Goal: Find specific page/section: Find specific page/section

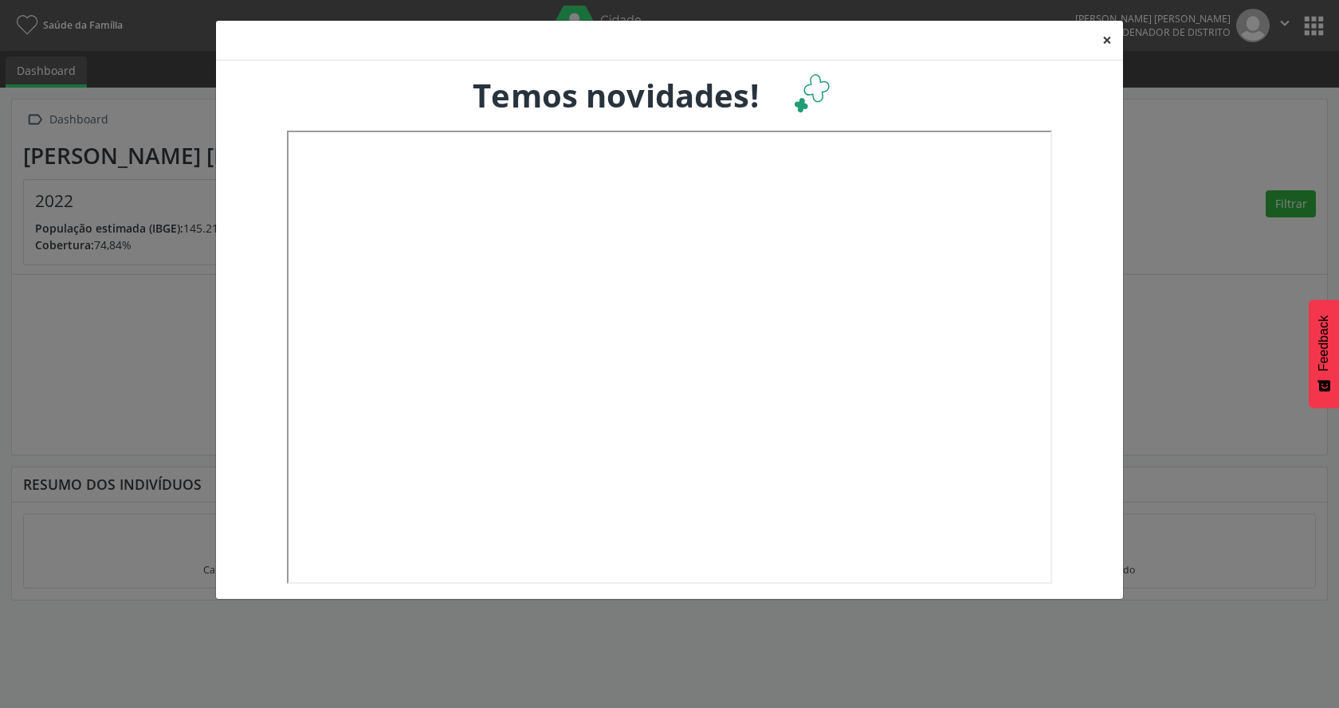
click at [1101, 33] on button "×" at bounding box center [1107, 40] width 32 height 39
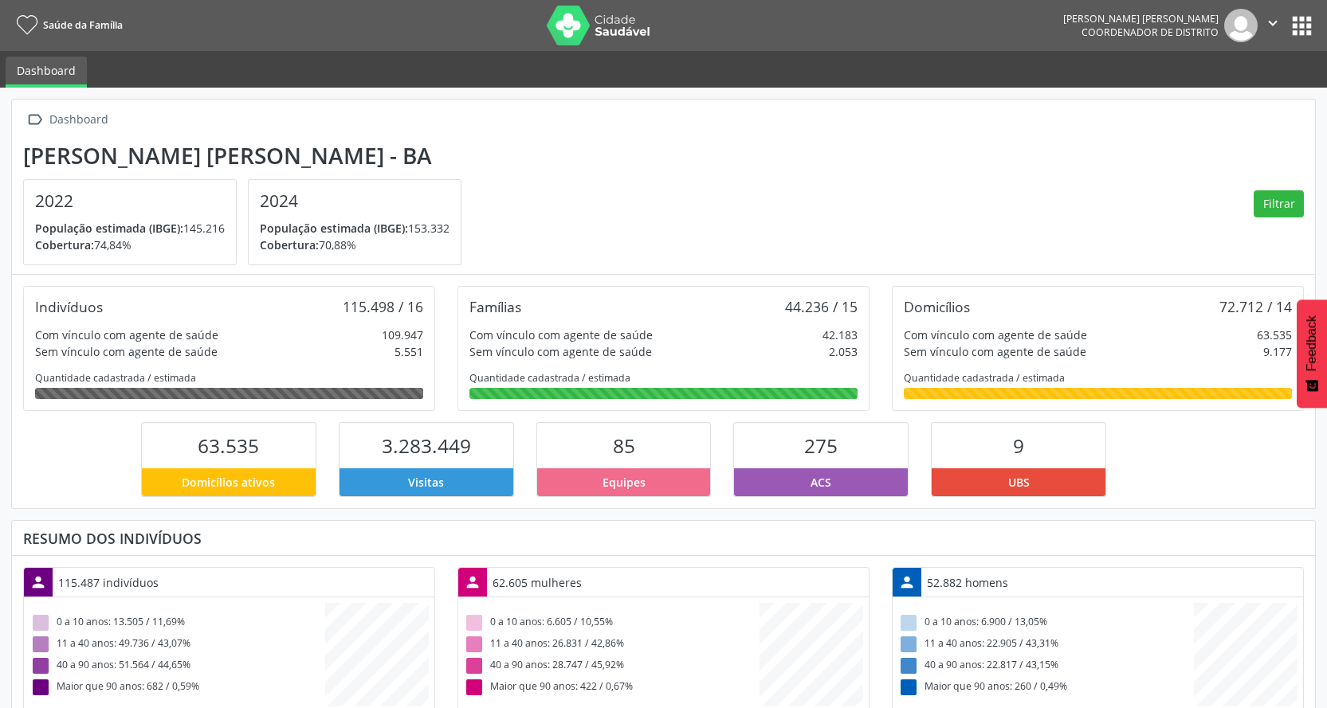
scroll to position [265, 434]
click at [1286, 15] on button "" at bounding box center [1273, 25] width 30 height 33
click at [1304, 17] on button "apps" at bounding box center [1302, 26] width 28 height 28
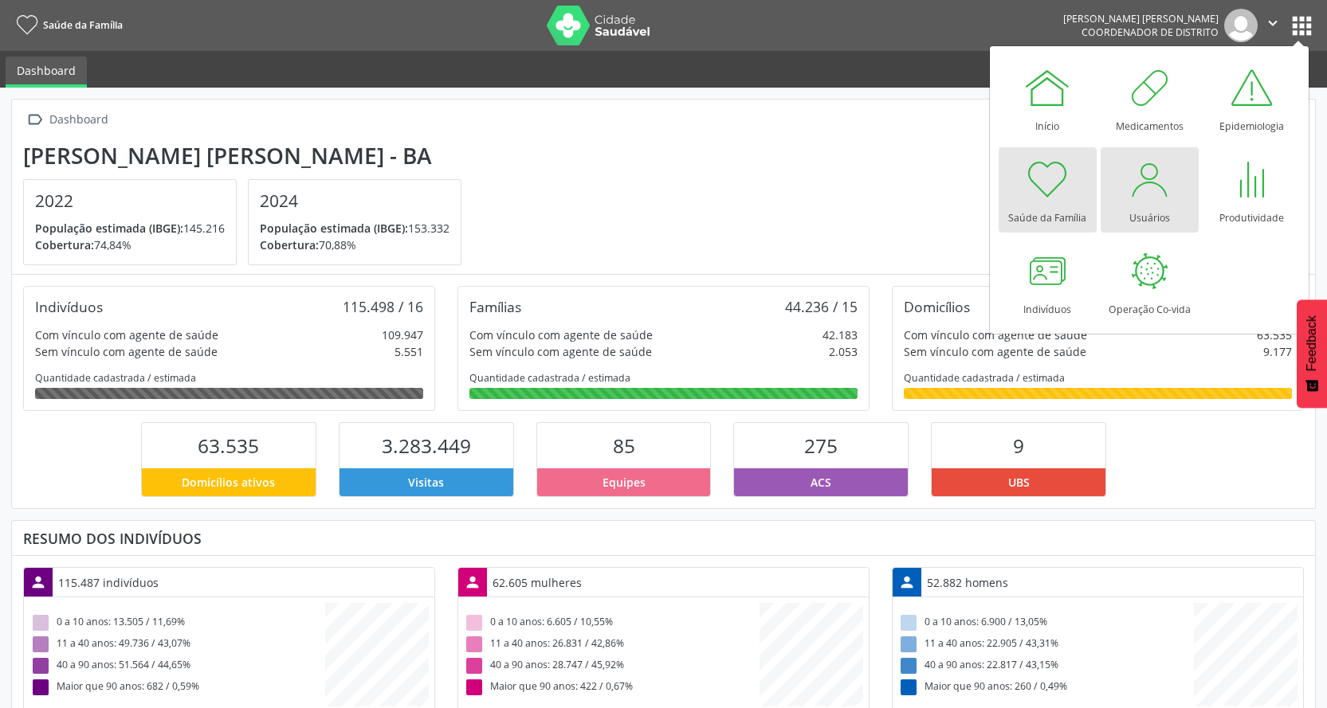
click at [1156, 189] on div at bounding box center [1149, 179] width 48 height 48
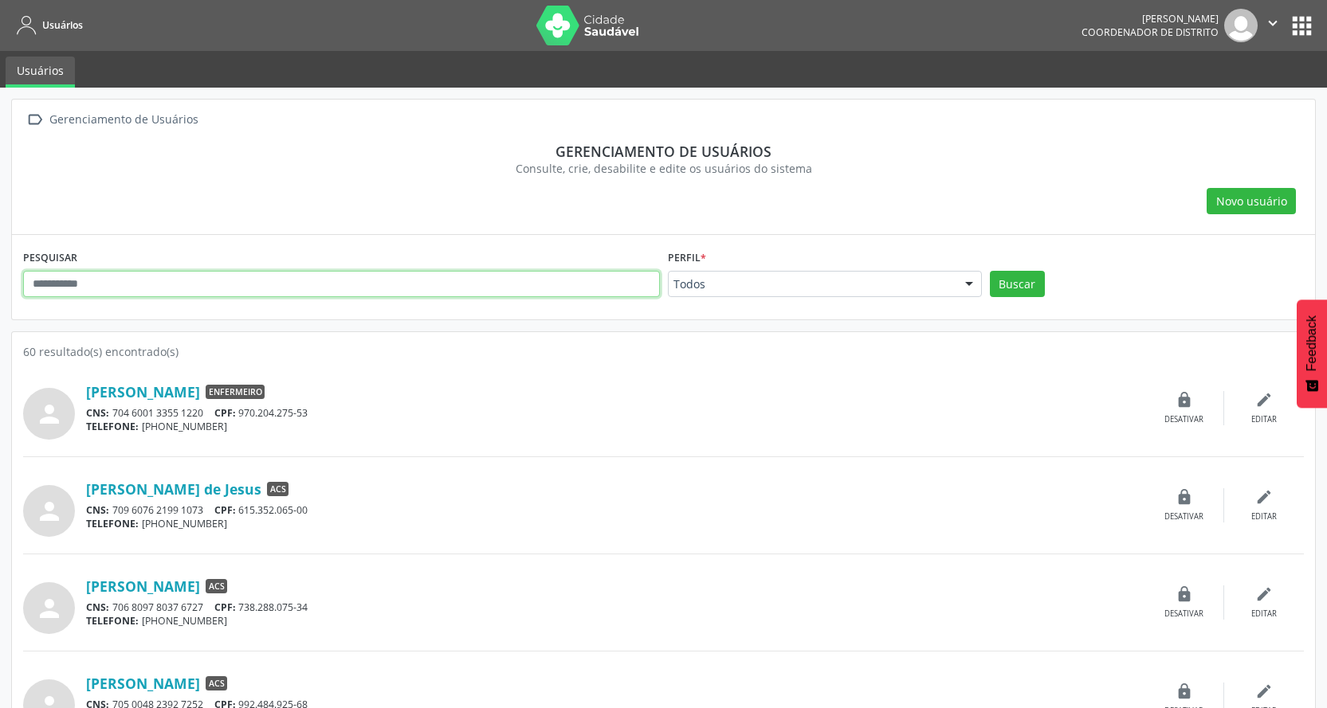
click at [578, 289] on input "text" at bounding box center [341, 284] width 637 height 27
click at [990, 271] on button "Buscar" at bounding box center [1017, 284] width 55 height 27
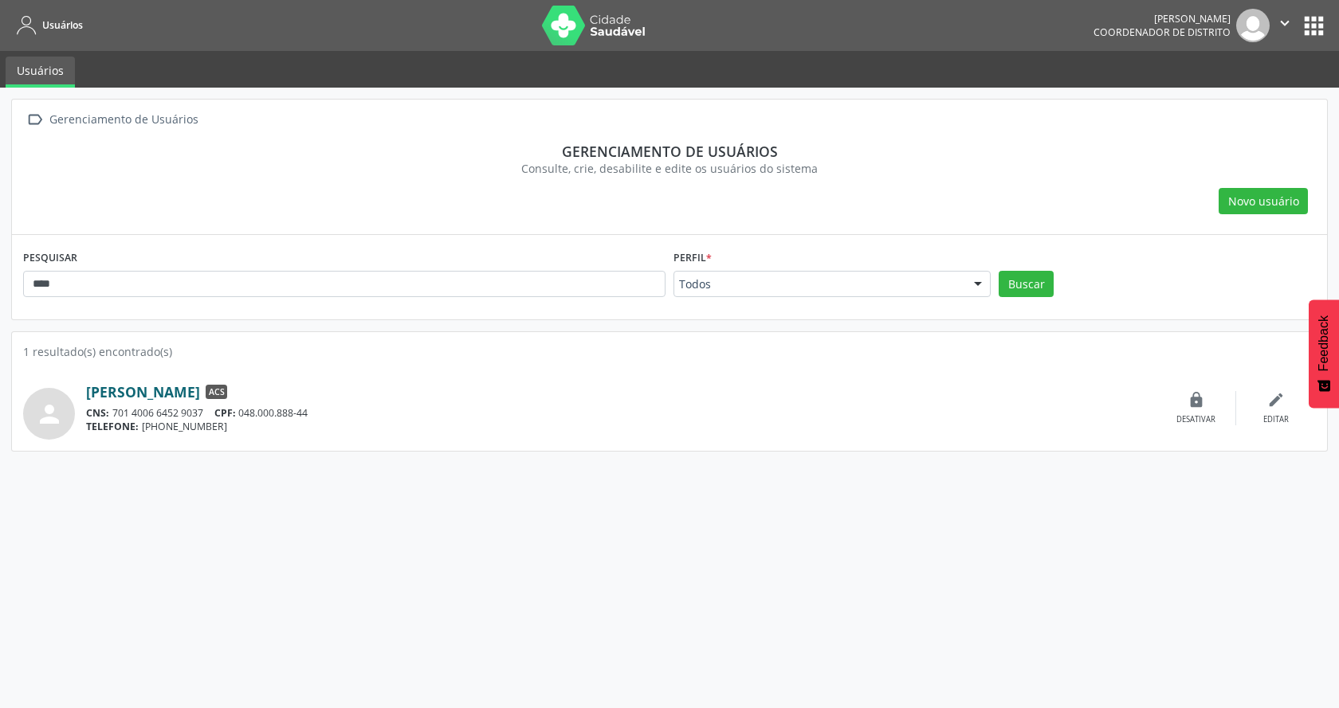
click at [200, 394] on link "[PERSON_NAME]" at bounding box center [143, 392] width 114 height 18
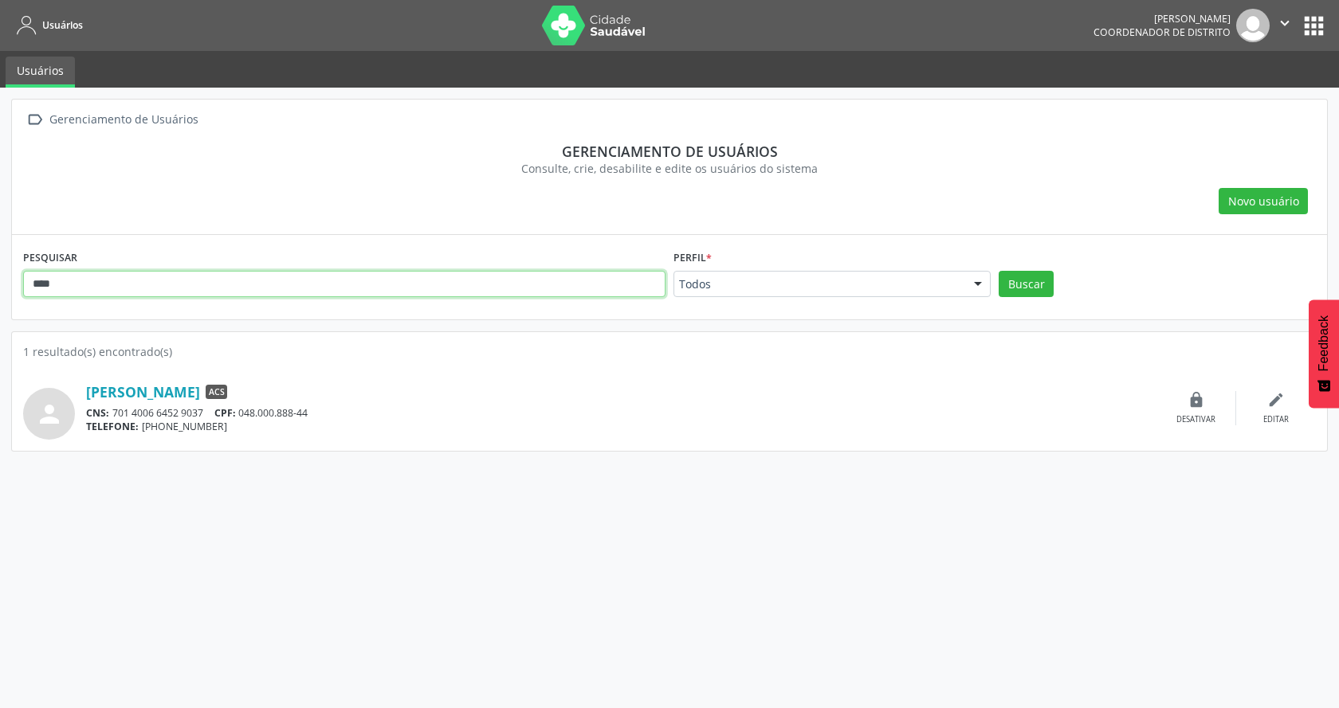
drag, startPoint x: 359, startPoint y: 288, endPoint x: 0, endPoint y: 320, distance: 360.9
click at [0, 320] on div " Gerenciamento de Usuários Gerenciamento de usuários Consulte, crie, desabilit…" at bounding box center [669, 398] width 1339 height 621
click at [999, 271] on button "Buscar" at bounding box center [1026, 284] width 55 height 27
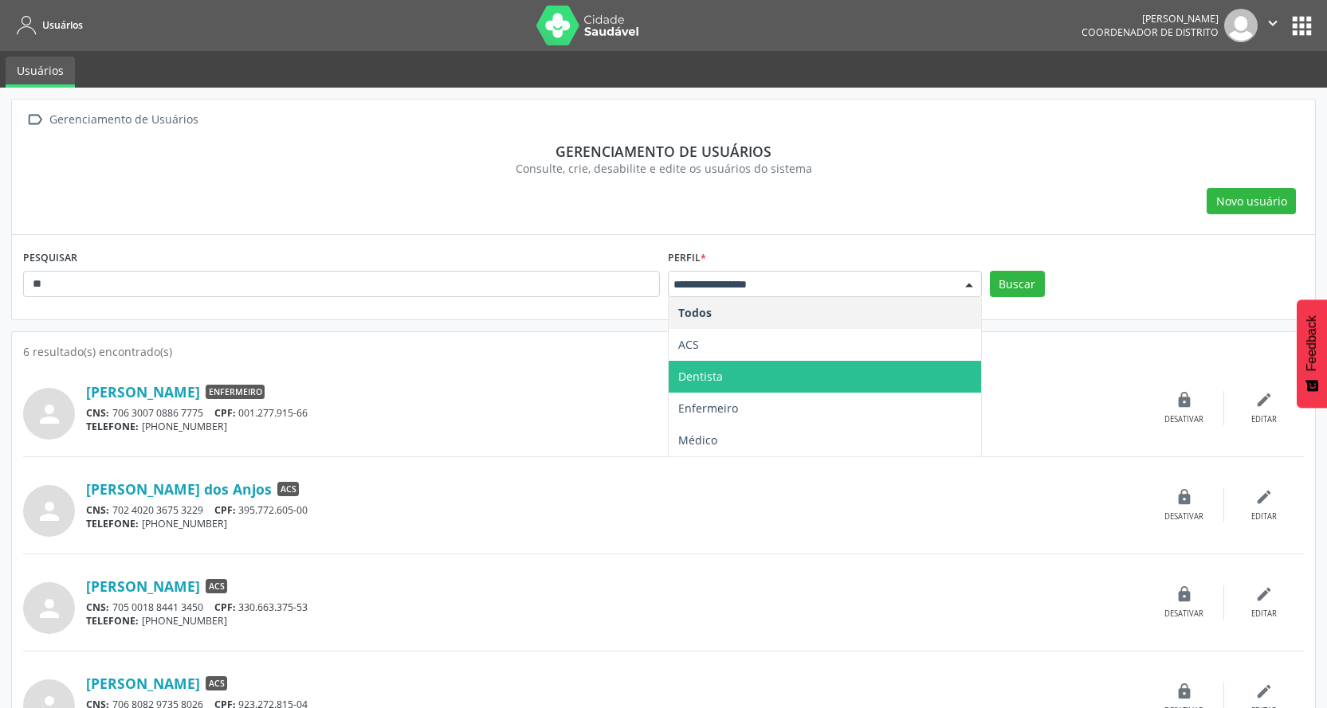
click at [702, 347] on span "ACS" at bounding box center [825, 345] width 312 height 32
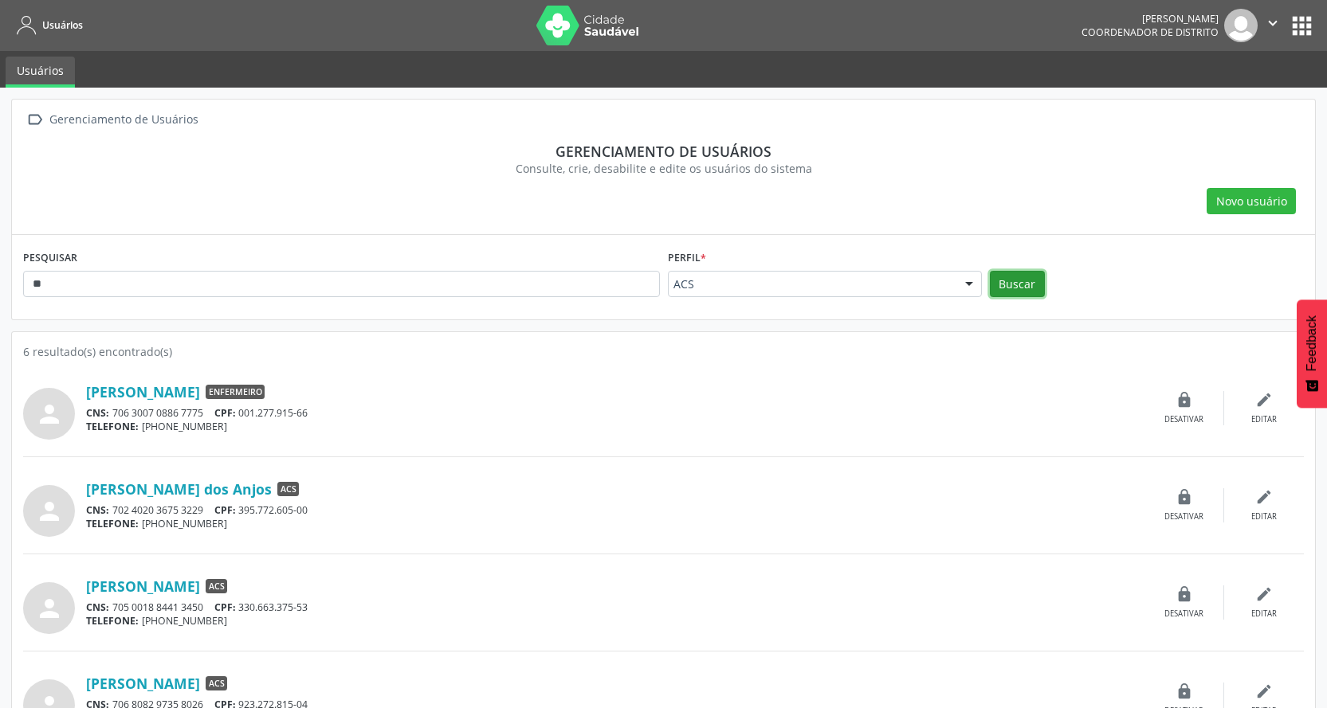
click at [1021, 280] on button "Buscar" at bounding box center [1017, 284] width 55 height 27
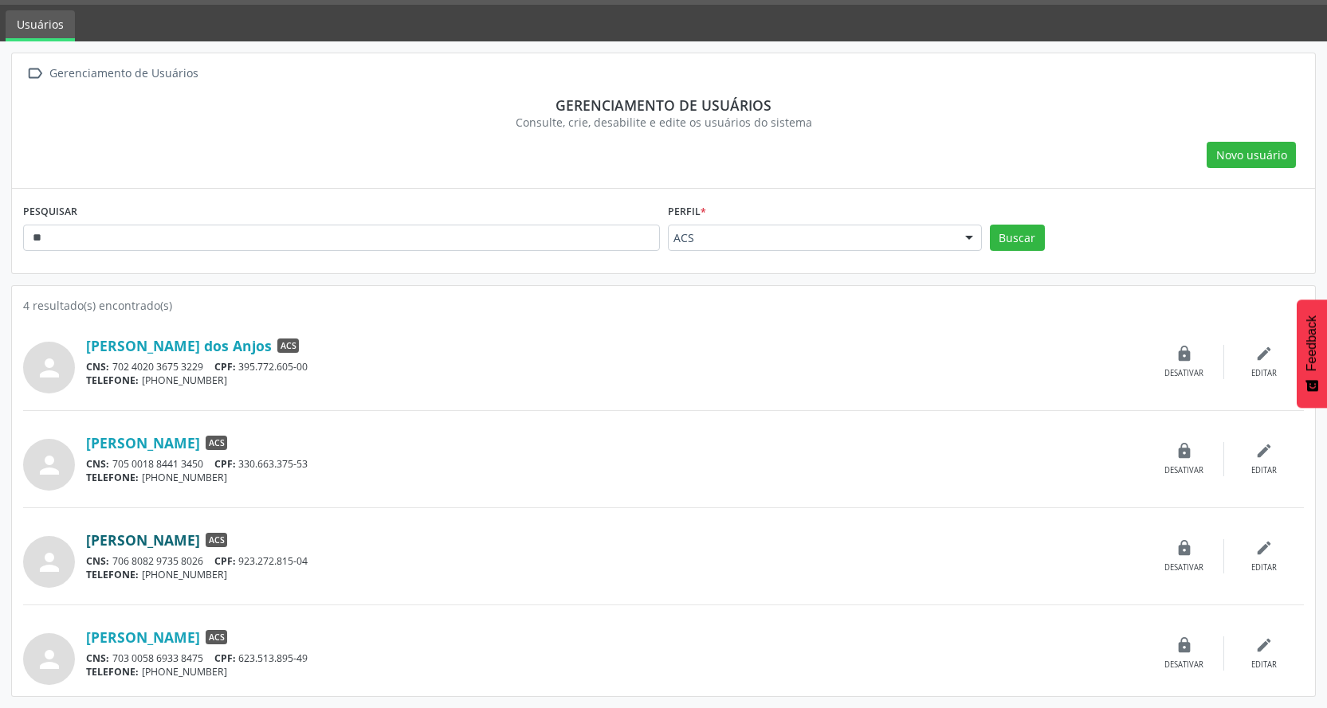
click at [115, 542] on link "[PERSON_NAME]" at bounding box center [143, 541] width 114 height 18
click at [110, 539] on link "[PERSON_NAME]" at bounding box center [143, 541] width 114 height 18
drag, startPoint x: 189, startPoint y: 247, endPoint x: 0, endPoint y: 250, distance: 188.9
click at [0, 250] on div " Gerenciamento de Usuários Gerenciamento de usuários Consulte, crie, desabilit…" at bounding box center [663, 374] width 1327 height 667
click at [990, 225] on button "Buscar" at bounding box center [1017, 238] width 55 height 27
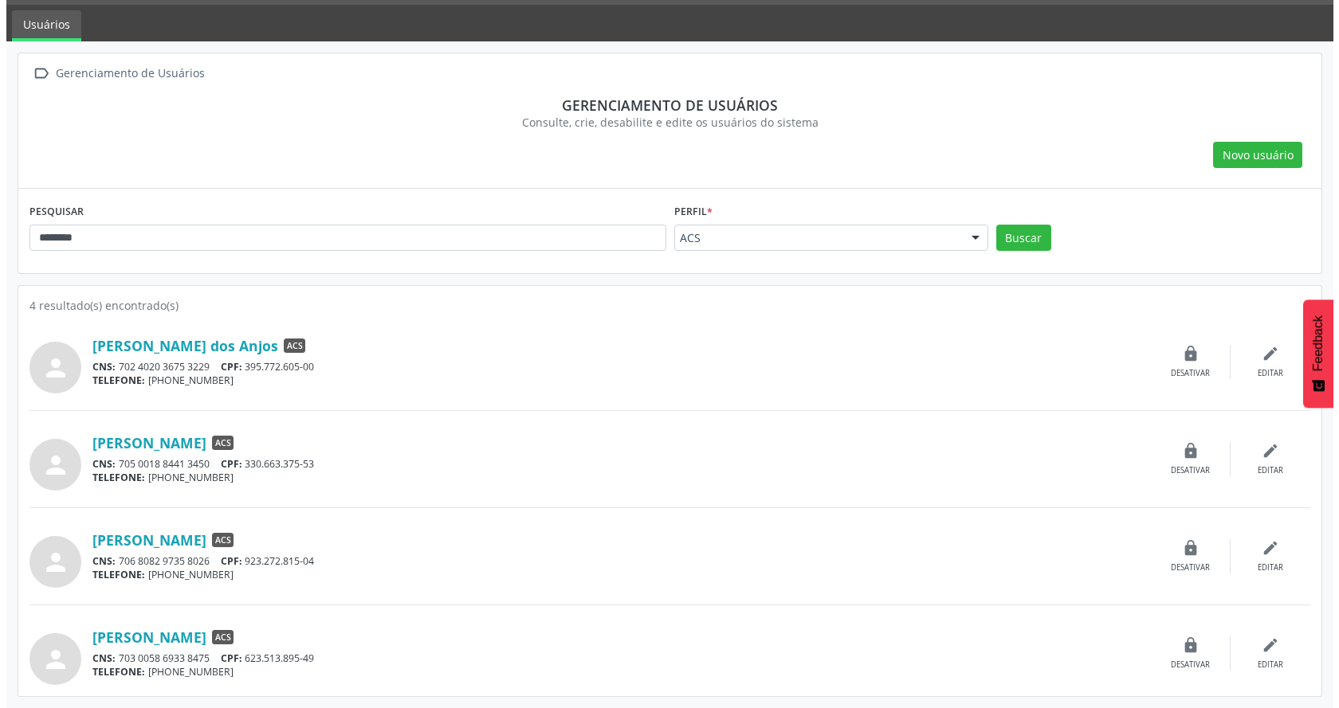
scroll to position [0, 0]
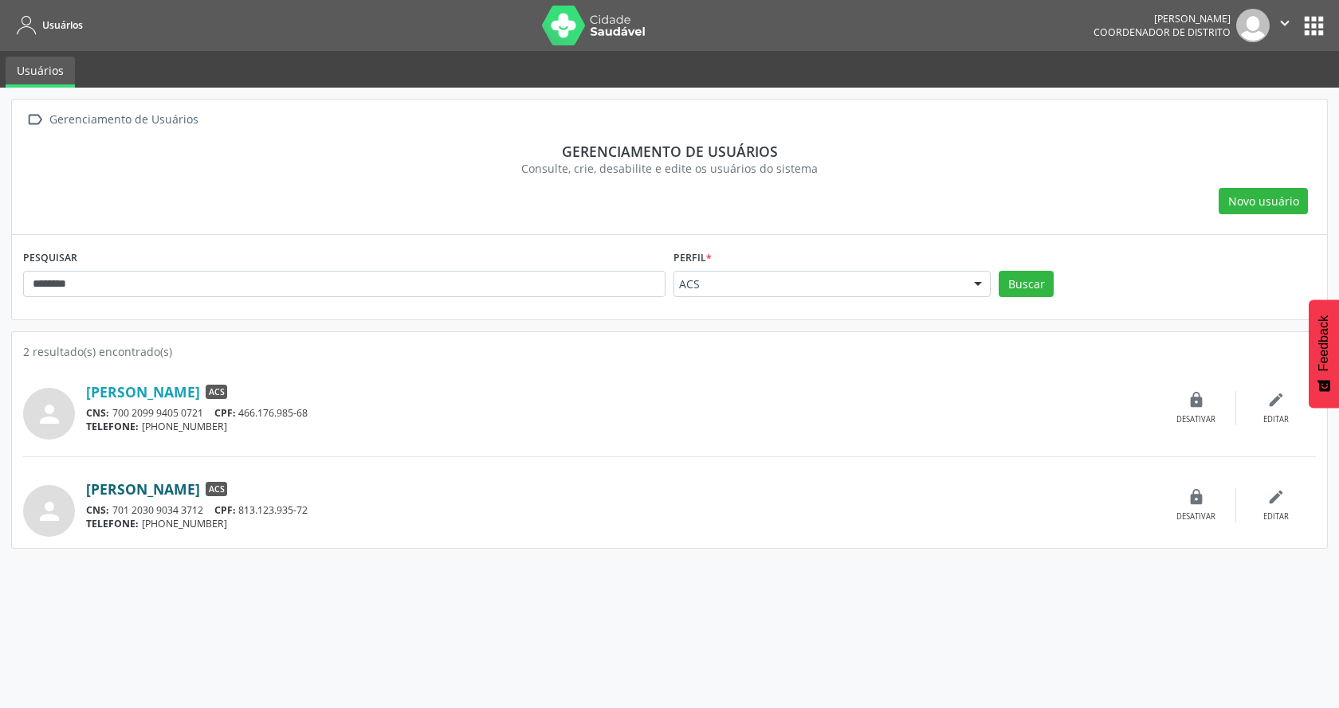
click at [200, 488] on link "[PERSON_NAME]" at bounding box center [143, 490] width 114 height 18
click at [199, 492] on link "[PERSON_NAME]" at bounding box center [143, 490] width 114 height 18
click at [189, 392] on link "[PERSON_NAME]" at bounding box center [143, 392] width 114 height 18
click at [238, 253] on div "PESQUISAR ********" at bounding box center [344, 277] width 650 height 62
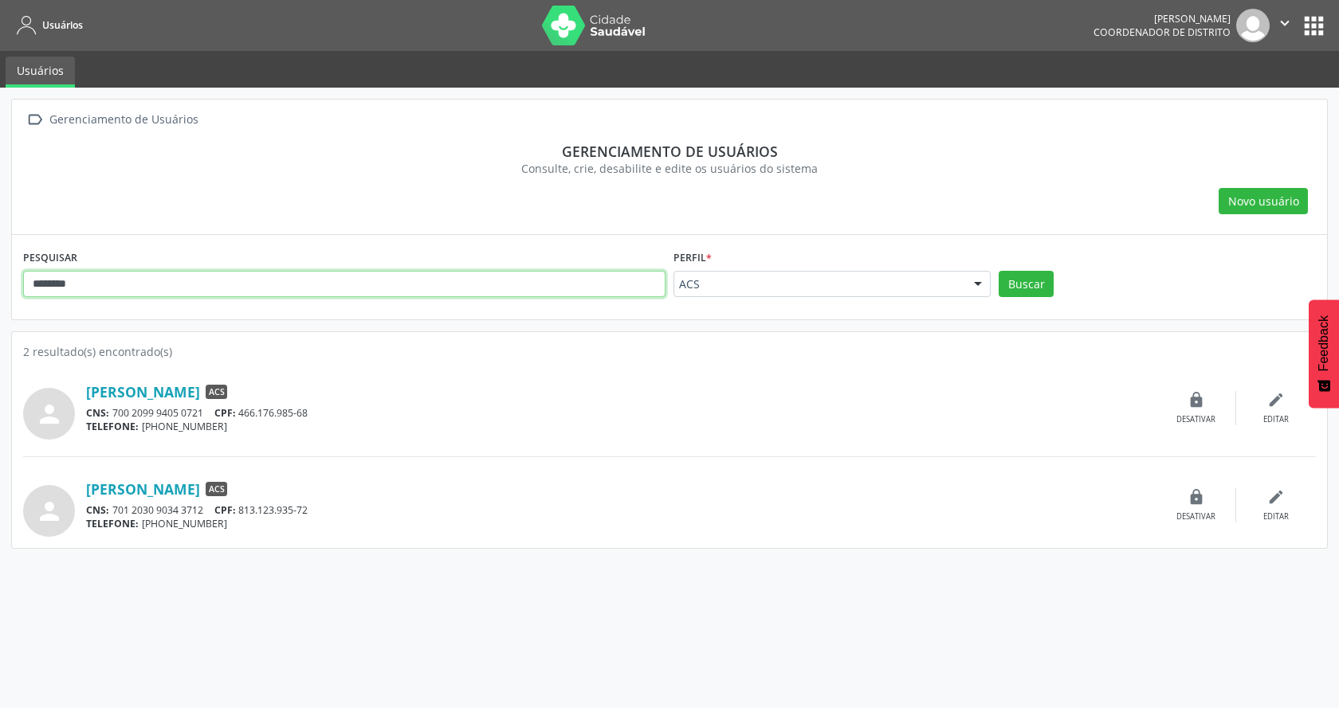
drag, startPoint x: 243, startPoint y: 296, endPoint x: 0, endPoint y: 298, distance: 243.1
click at [0, 298] on div " Gerenciamento de Usuários Gerenciamento de usuários Consulte, crie, desabilit…" at bounding box center [669, 398] width 1339 height 621
type input "******"
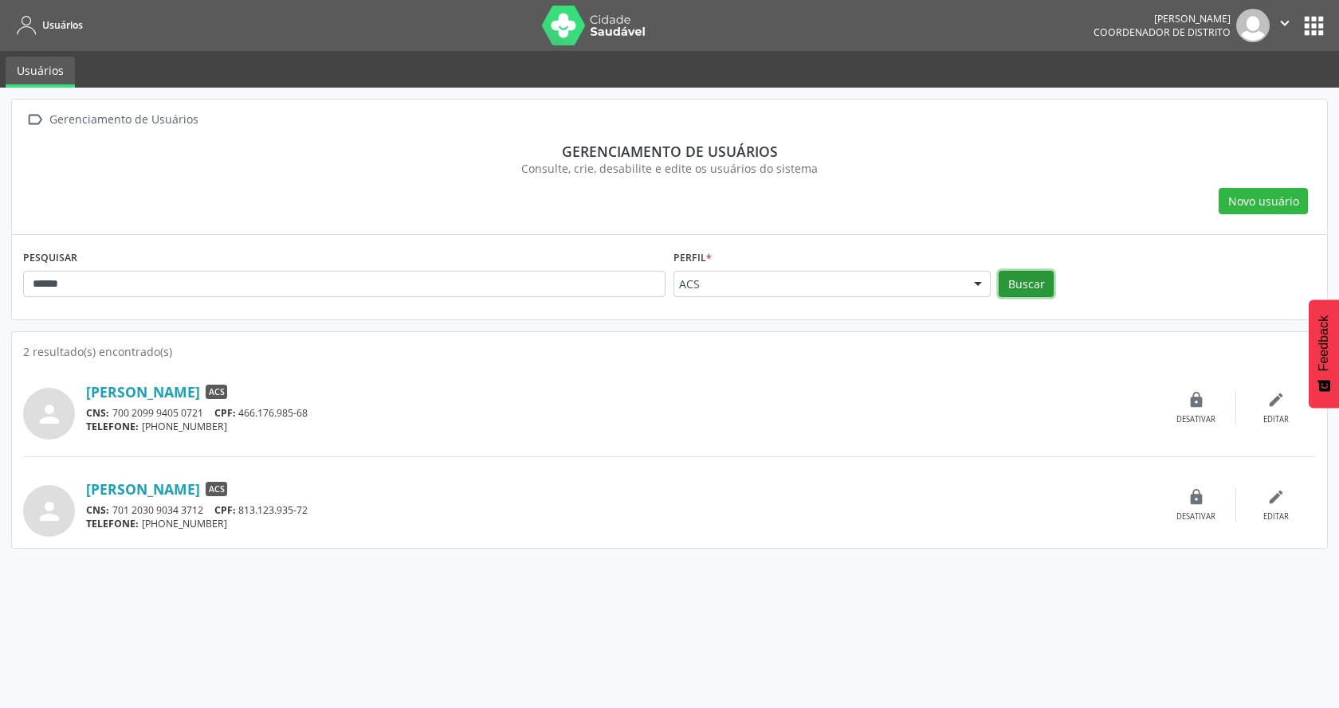
click at [999, 287] on button "Buscar" at bounding box center [1026, 284] width 55 height 27
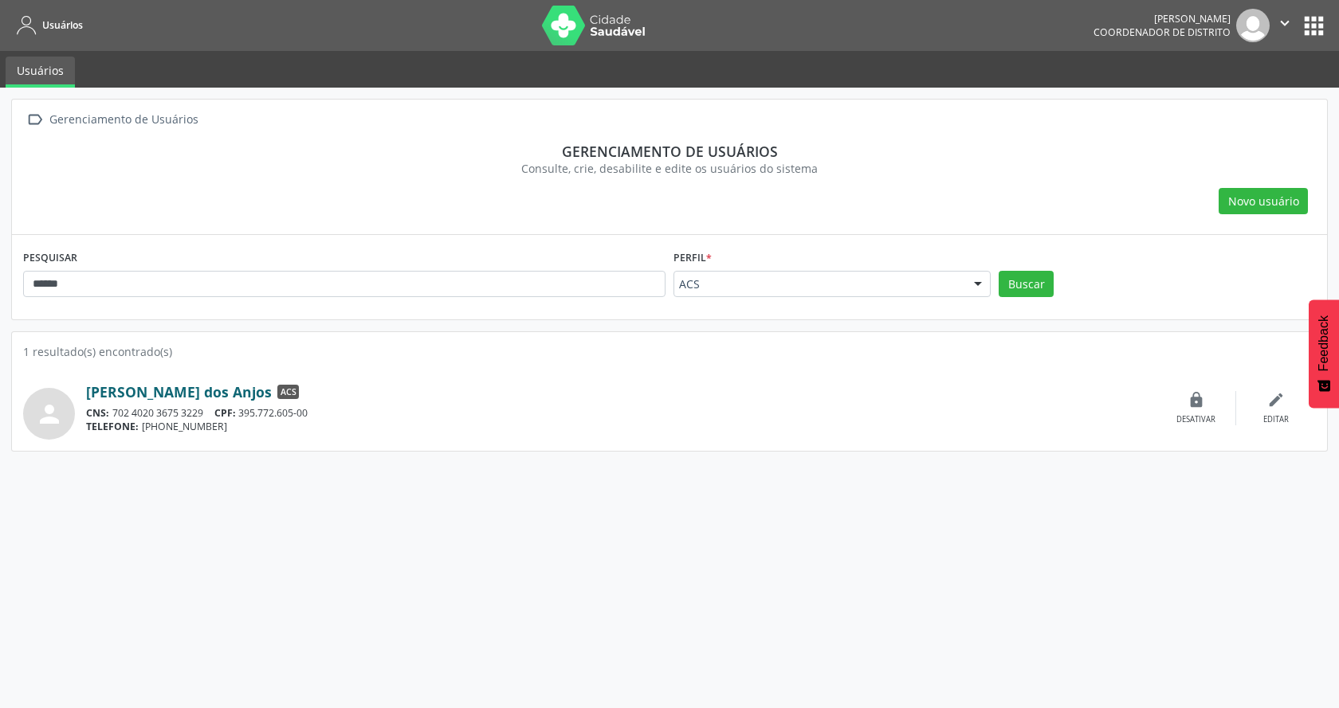
click at [206, 398] on link "[PERSON_NAME] dos Anjos" at bounding box center [179, 392] width 186 height 18
click at [1291, 29] on icon "" at bounding box center [1285, 23] width 18 height 18
click at [1314, 21] on button "apps" at bounding box center [1314, 26] width 28 height 28
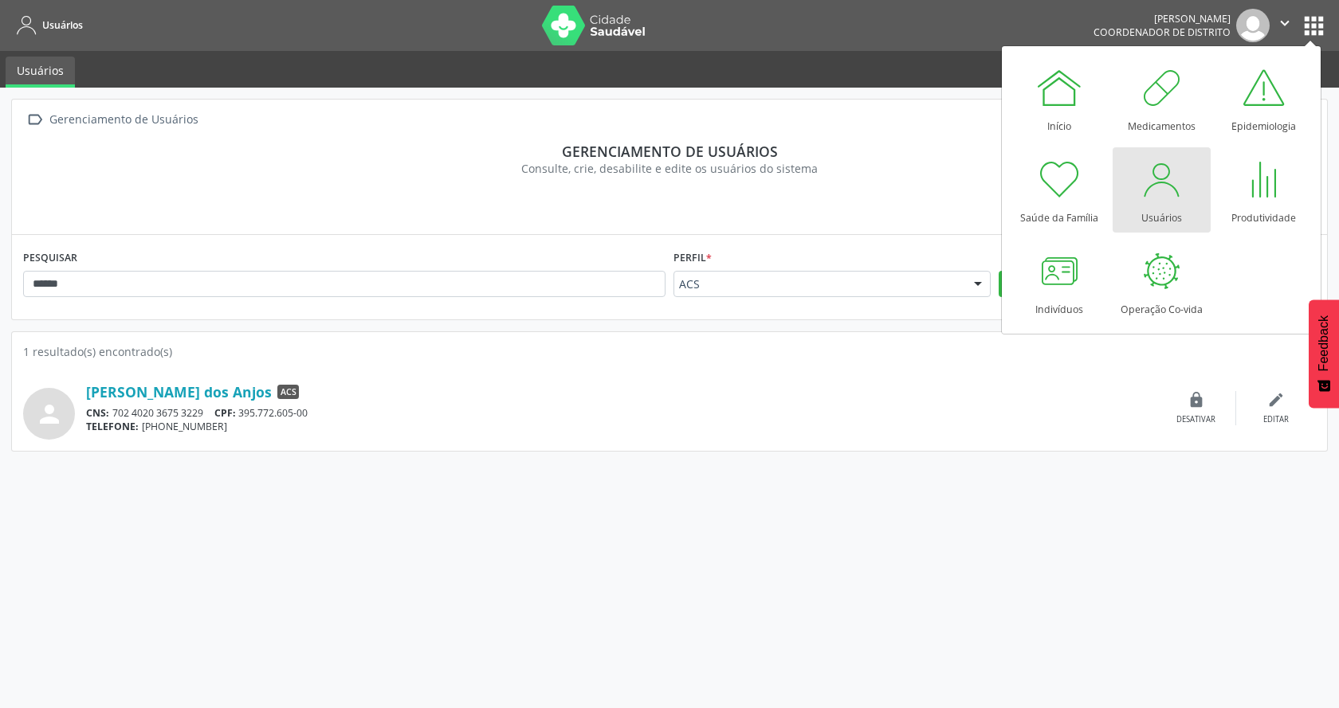
click at [1167, 193] on div at bounding box center [1161, 179] width 48 height 48
